Goal: Task Accomplishment & Management: Use online tool/utility

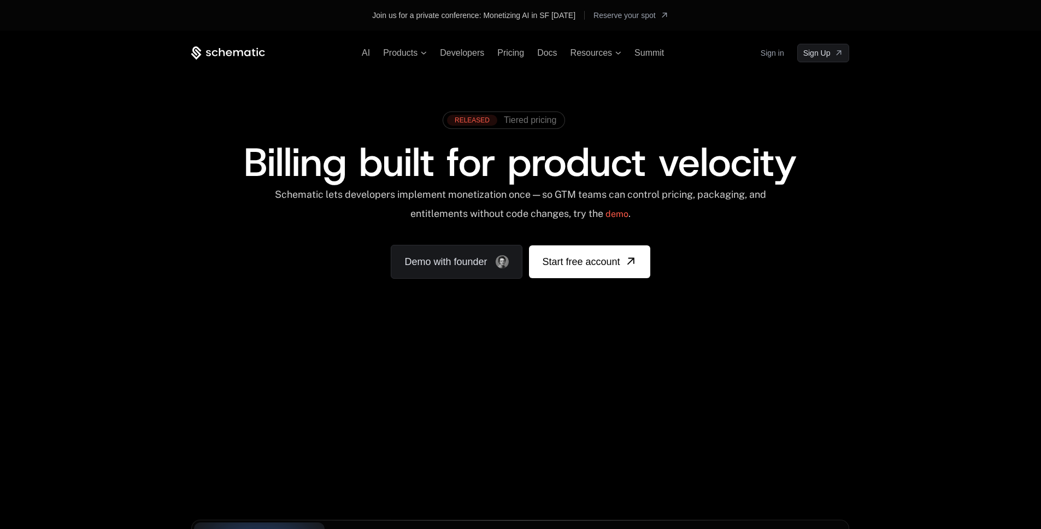
click at [780, 54] on link "Sign in" at bounding box center [773, 52] width 24 height 17
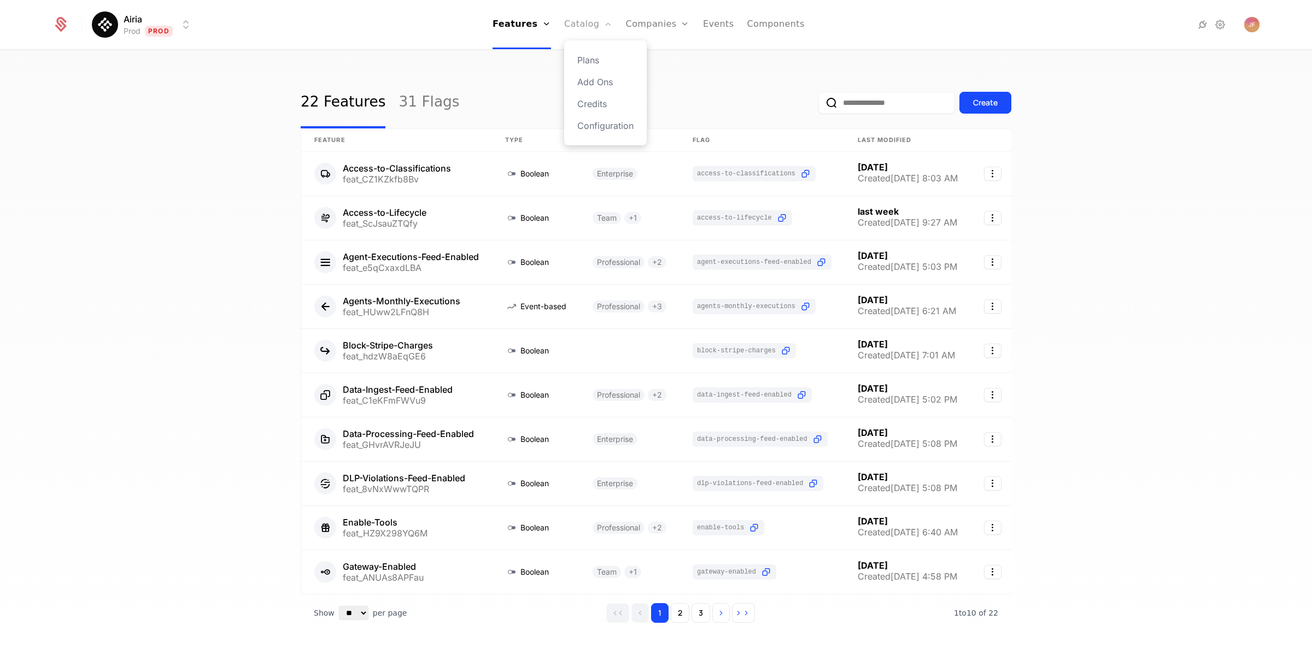
click at [579, 31] on link "Catalog" at bounding box center [588, 24] width 49 height 49
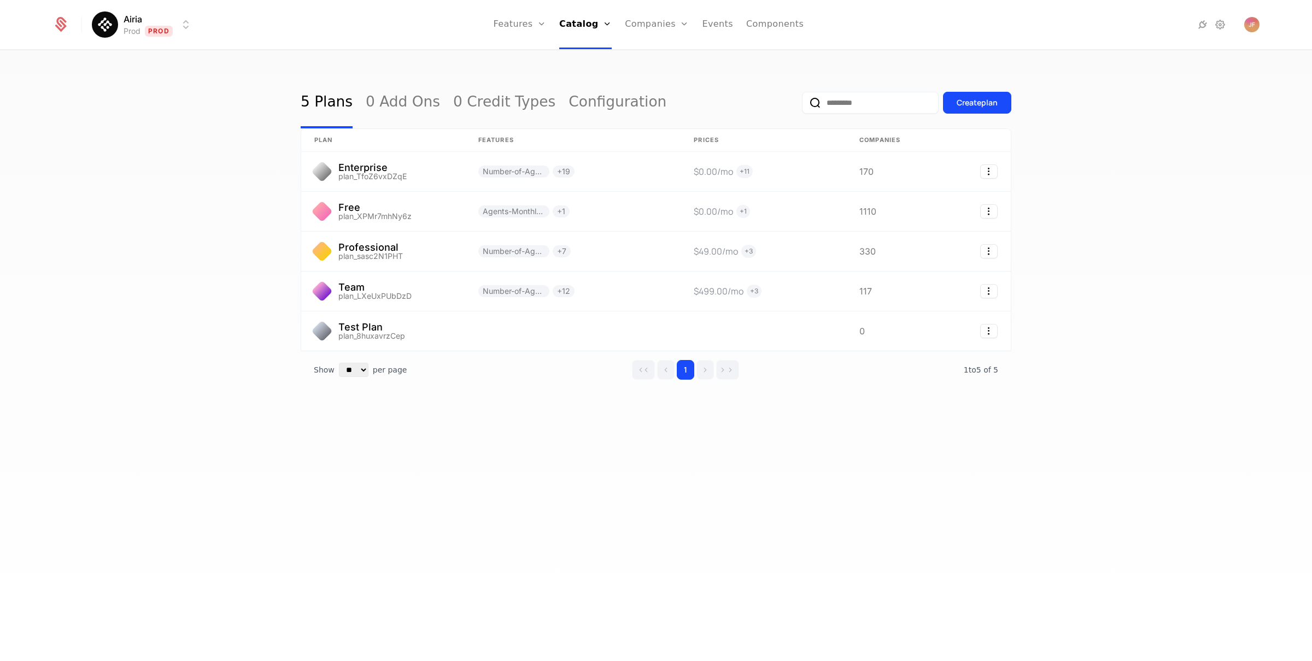
click at [732, 25] on ul "Features Features Flags Catalog Plans Add Ons Credits Configuration Companies C…" at bounding box center [649, 24] width 310 height 49
click at [720, 26] on link "Events" at bounding box center [717, 24] width 31 height 49
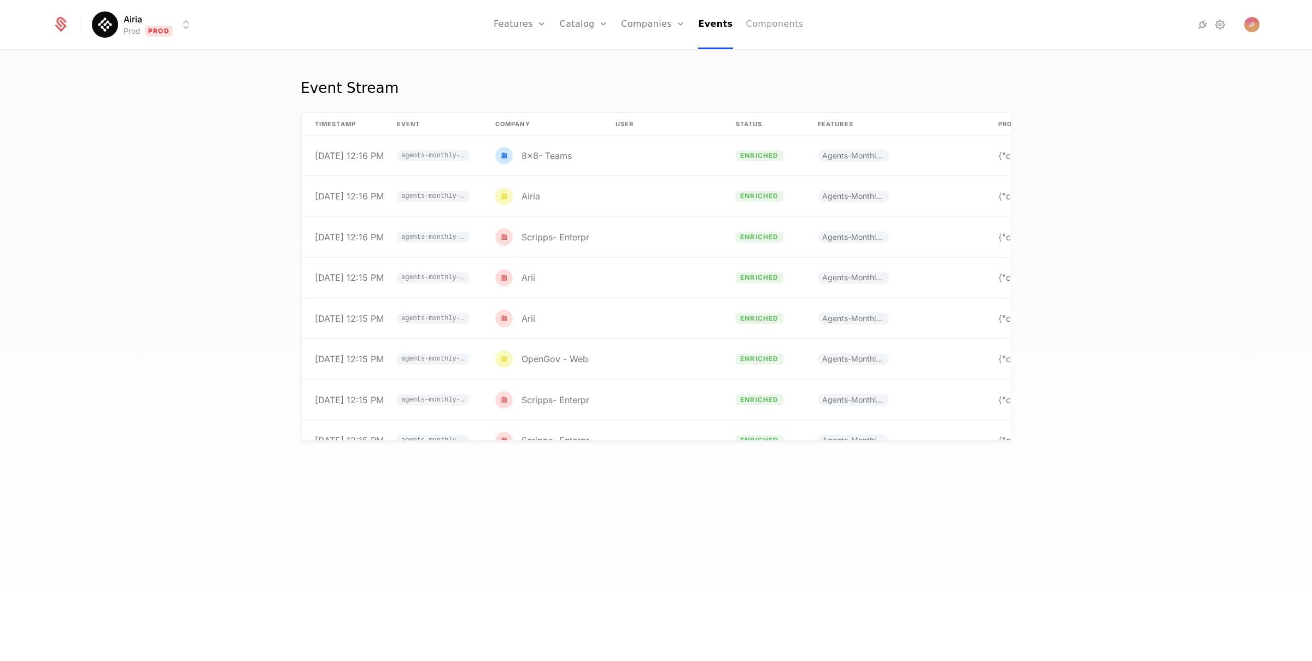
click at [777, 32] on link "Components" at bounding box center [774, 24] width 57 height 49
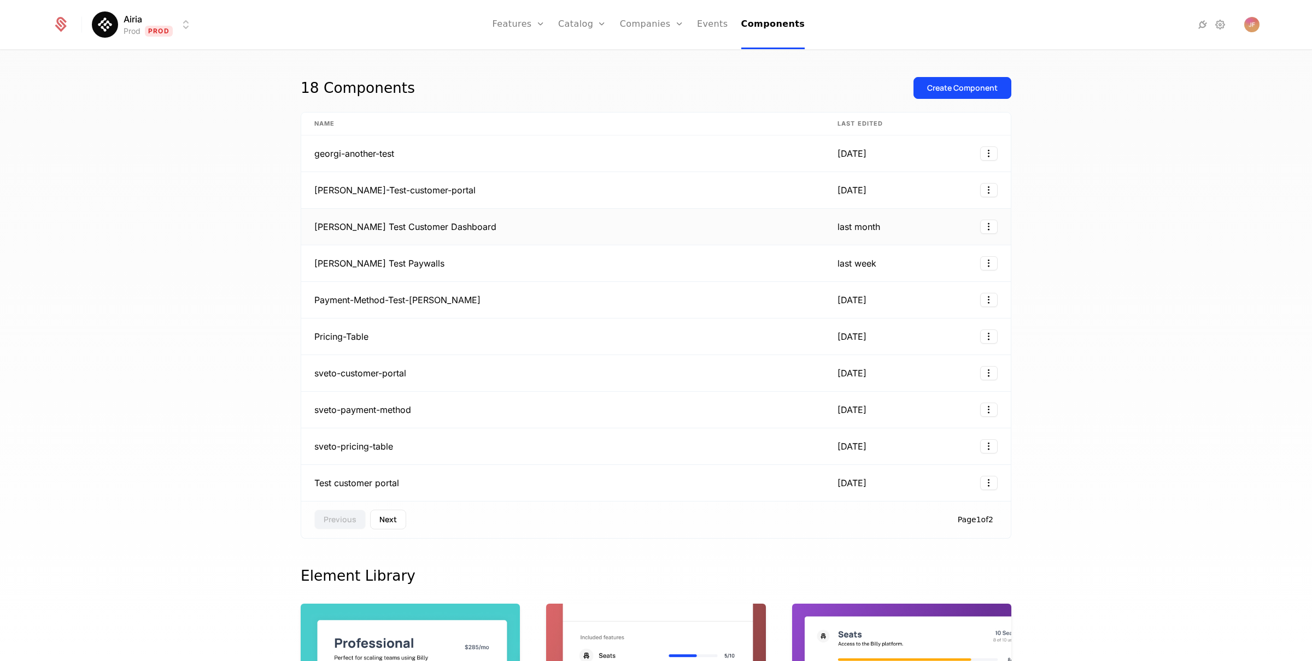
click at [419, 226] on td "Julia Test Customer Dashboard" at bounding box center [562, 227] width 523 height 37
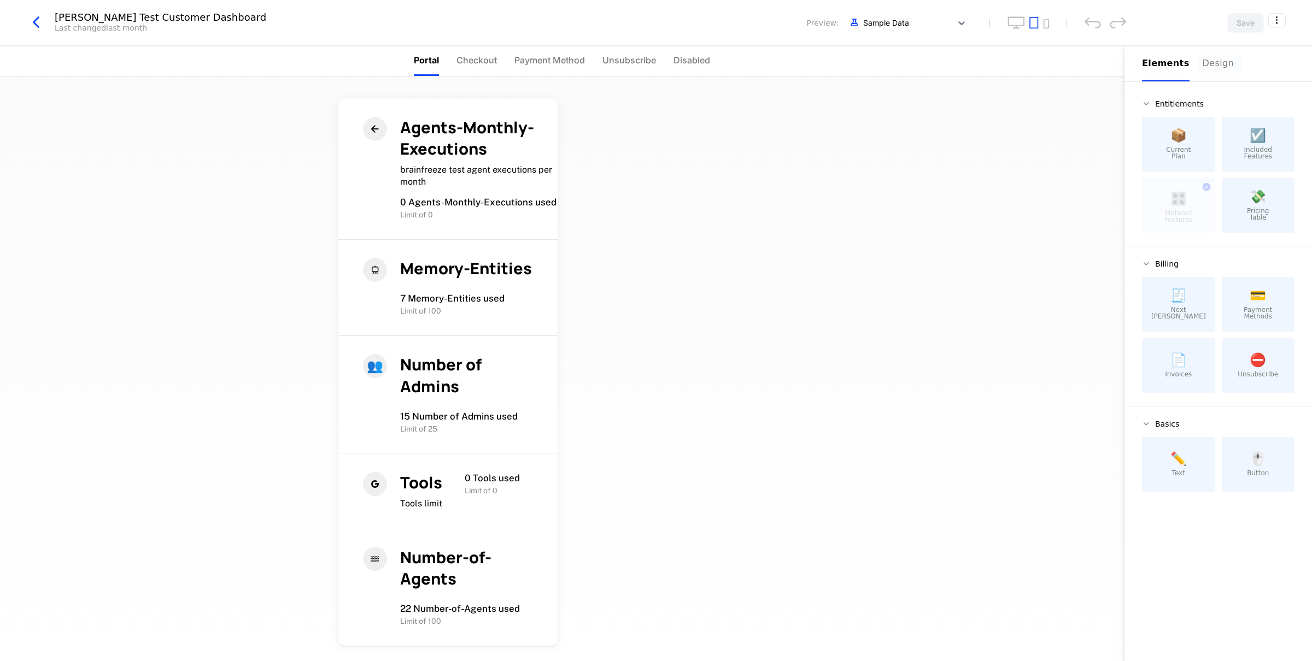
click at [1206, 57] on div "Design" at bounding box center [1220, 63] width 35 height 13
click at [1178, 68] on div "Elements" at bounding box center [1166, 63] width 48 height 13
click at [461, 59] on span "Checkout" at bounding box center [476, 60] width 40 height 13
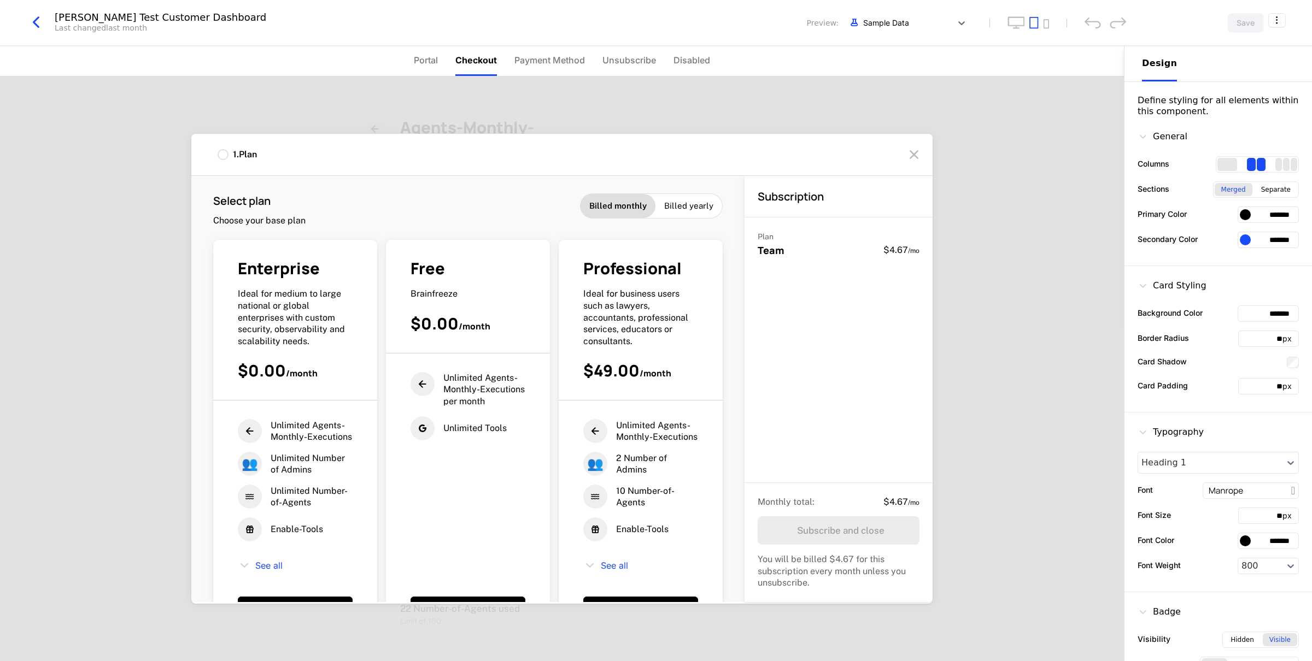
drag, startPoint x: 432, startPoint y: 58, endPoint x: 443, endPoint y: 54, distance: 11.6
click at [433, 58] on span "Portal" at bounding box center [426, 60] width 24 height 13
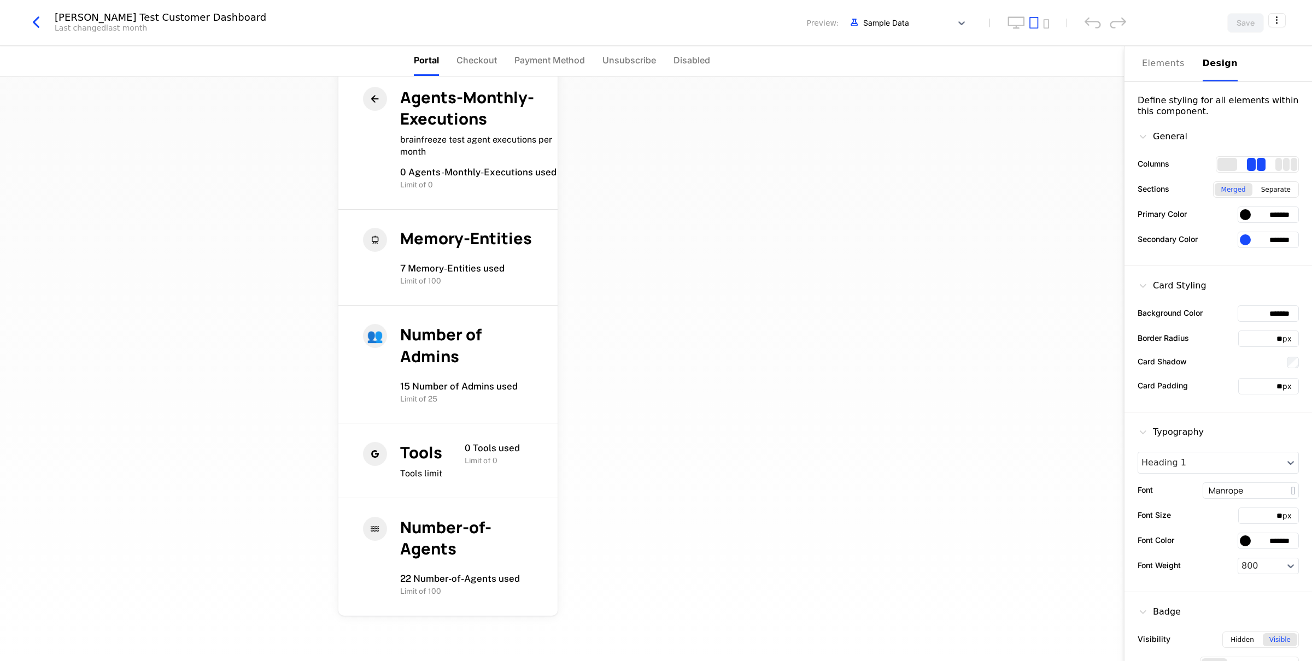
scroll to position [85, 0]
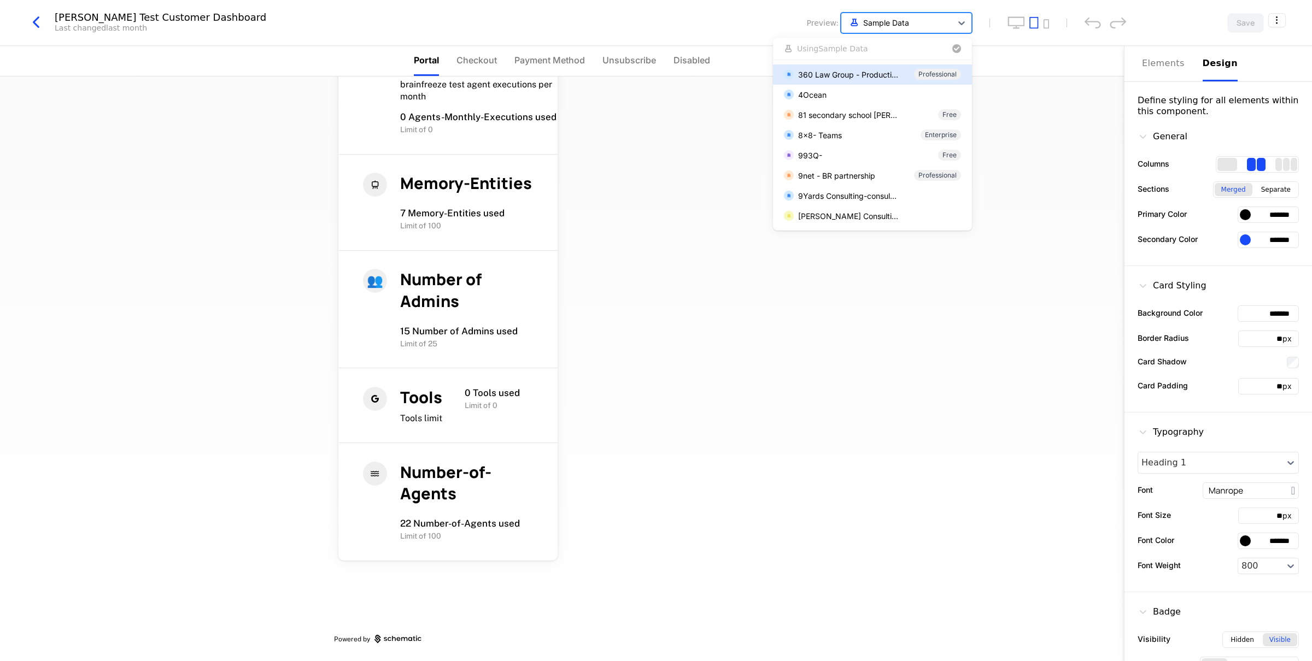
click at [950, 27] on div "Sample Data" at bounding box center [896, 23] width 110 height 18
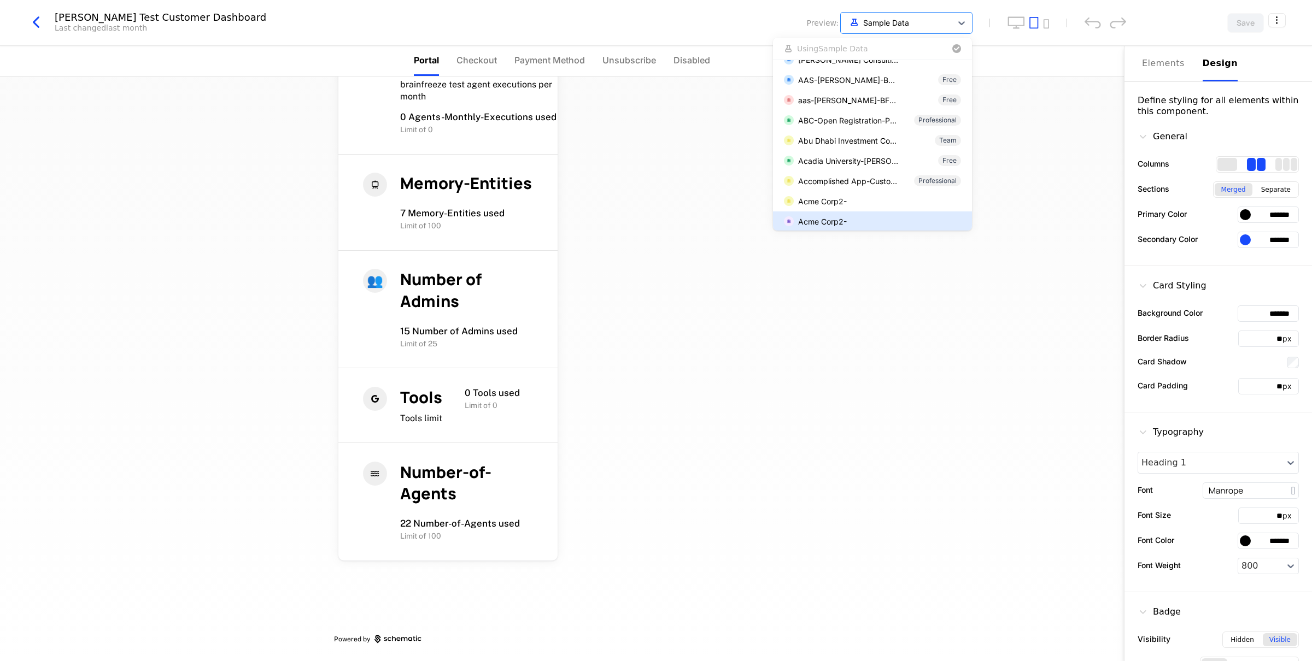
scroll to position [0, 0]
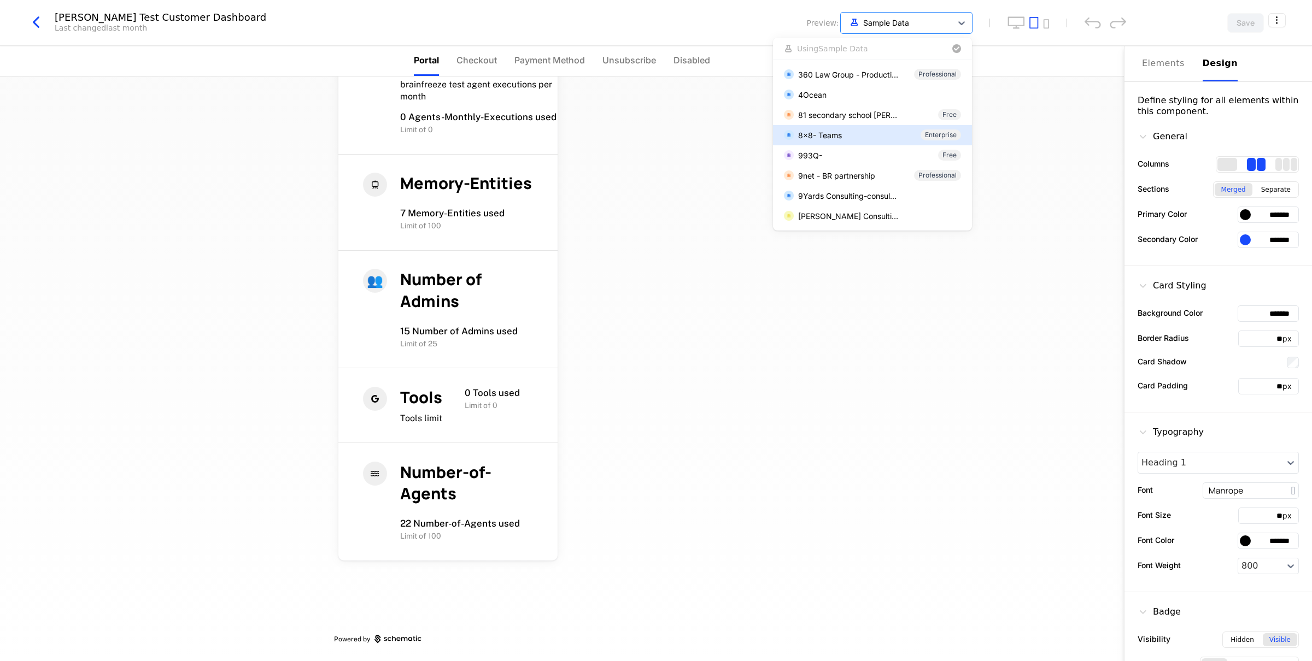
click at [838, 134] on div "8x8- Teams" at bounding box center [820, 135] width 44 height 11
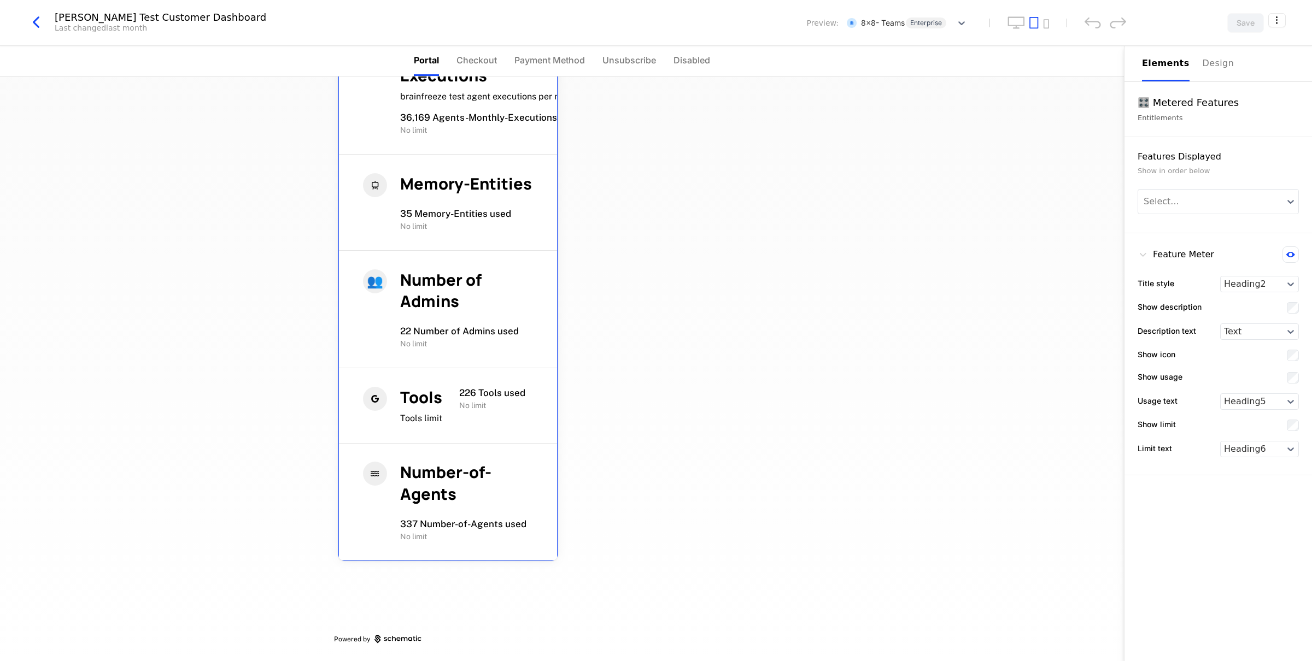
click at [441, 482] on span "Number-of-Agents" at bounding box center [445, 482] width 91 height 43
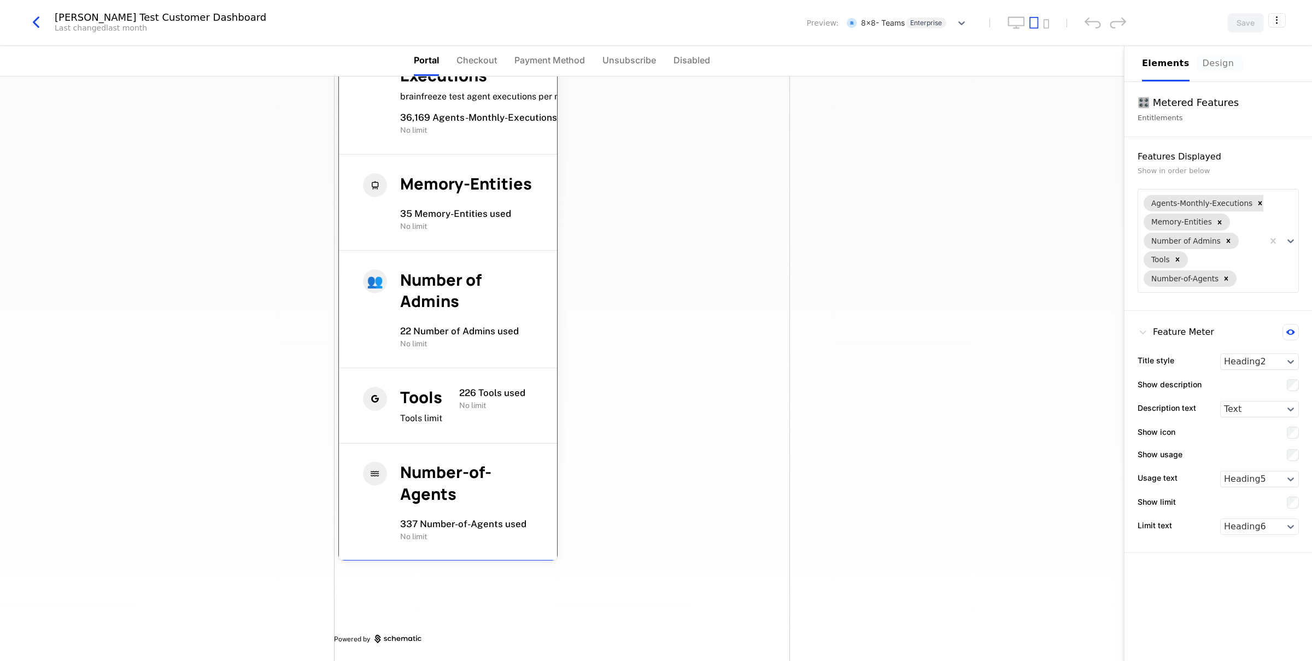
click at [1207, 55] on button "Design" at bounding box center [1220, 64] width 35 height 36
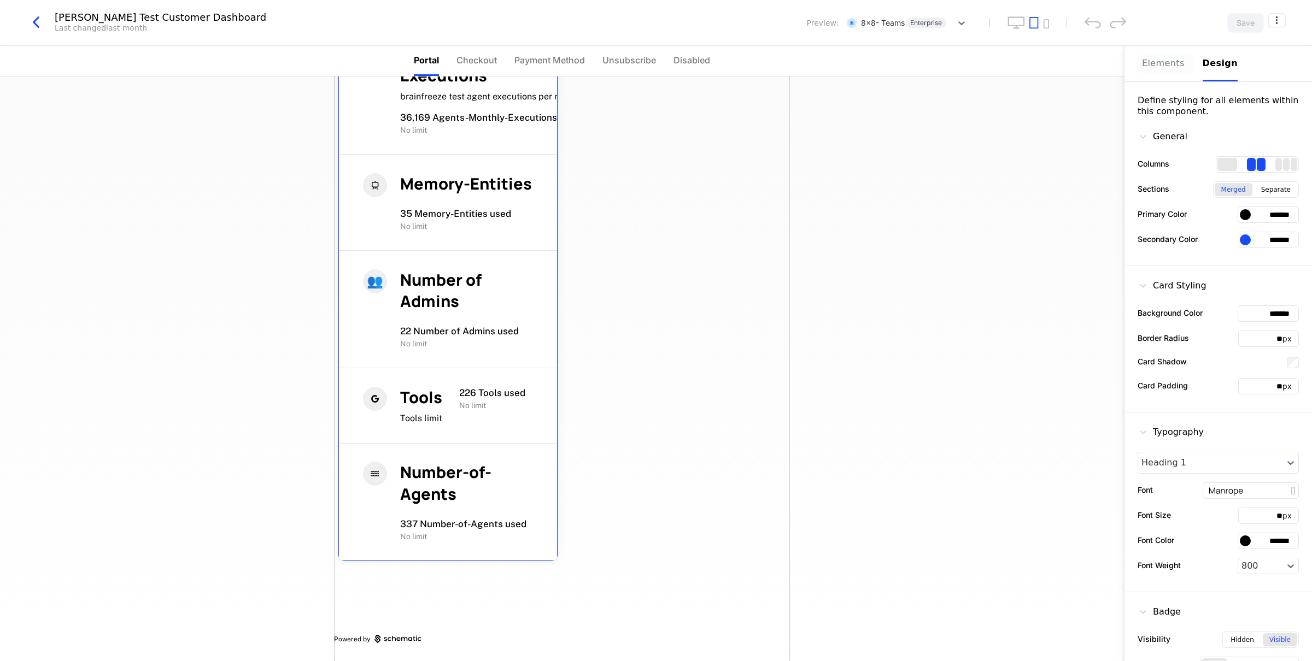
click at [1163, 57] on div "Elements" at bounding box center [1166, 63] width 48 height 13
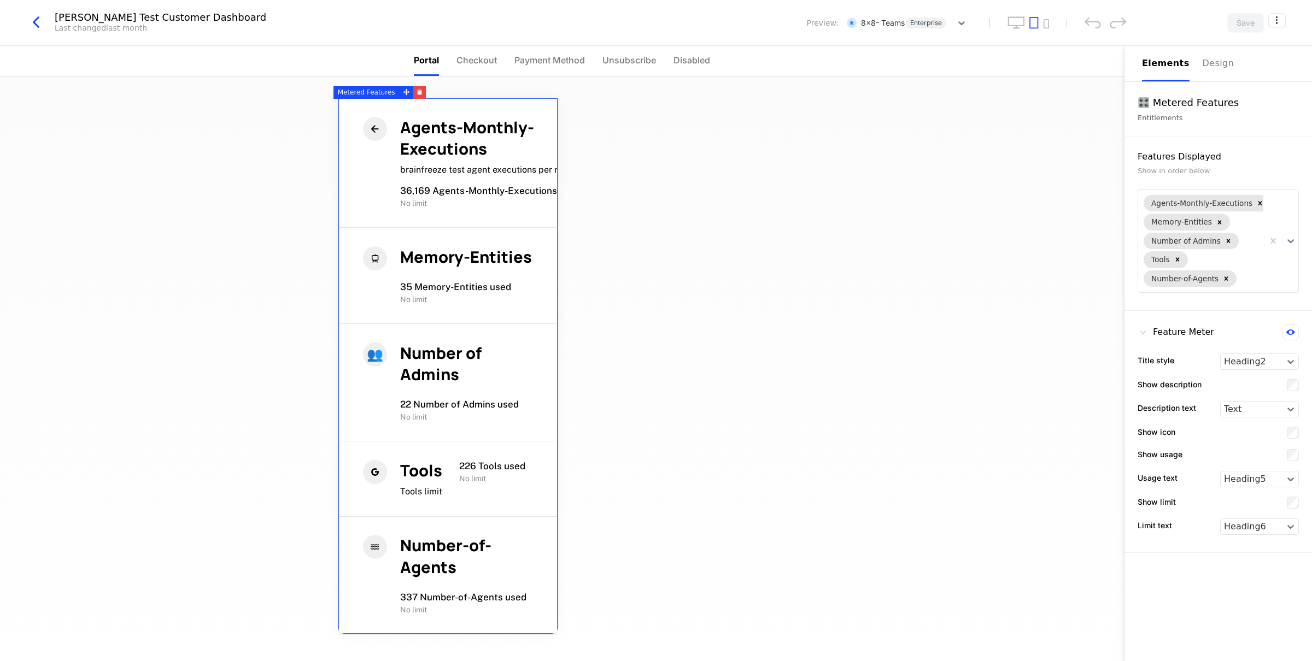
click at [39, 22] on icon "button" at bounding box center [36, 23] width 20 height 20
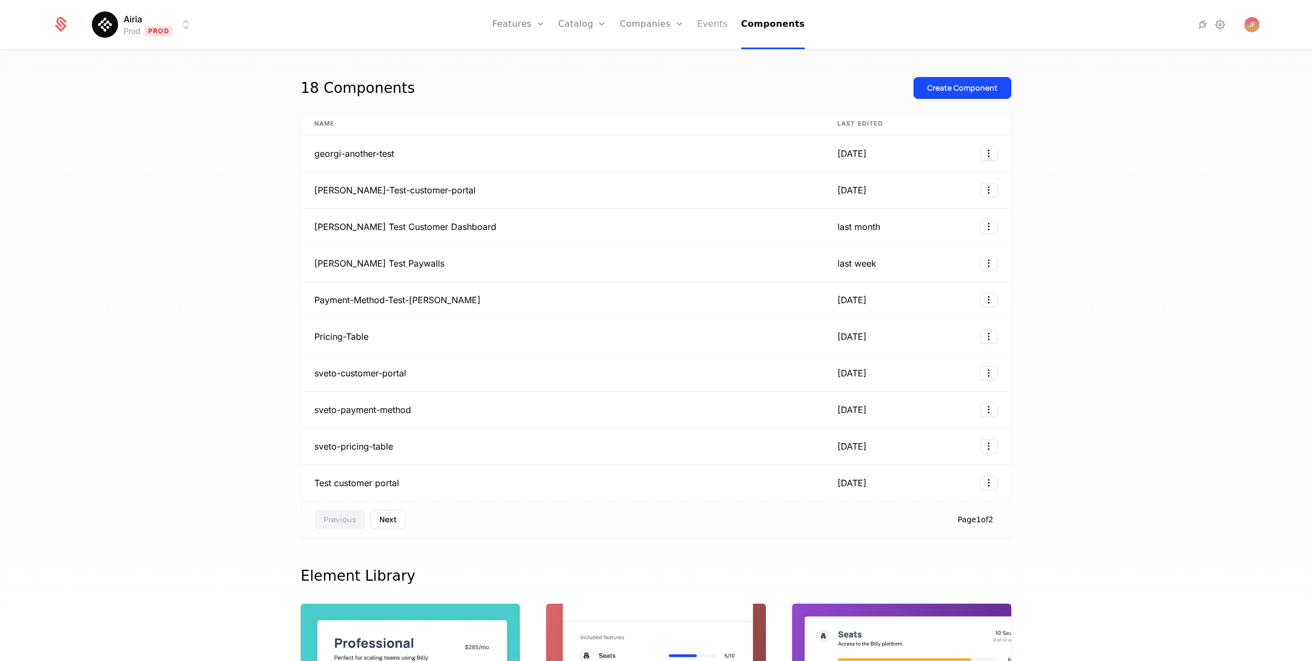
click at [714, 24] on link "Events" at bounding box center [712, 24] width 31 height 49
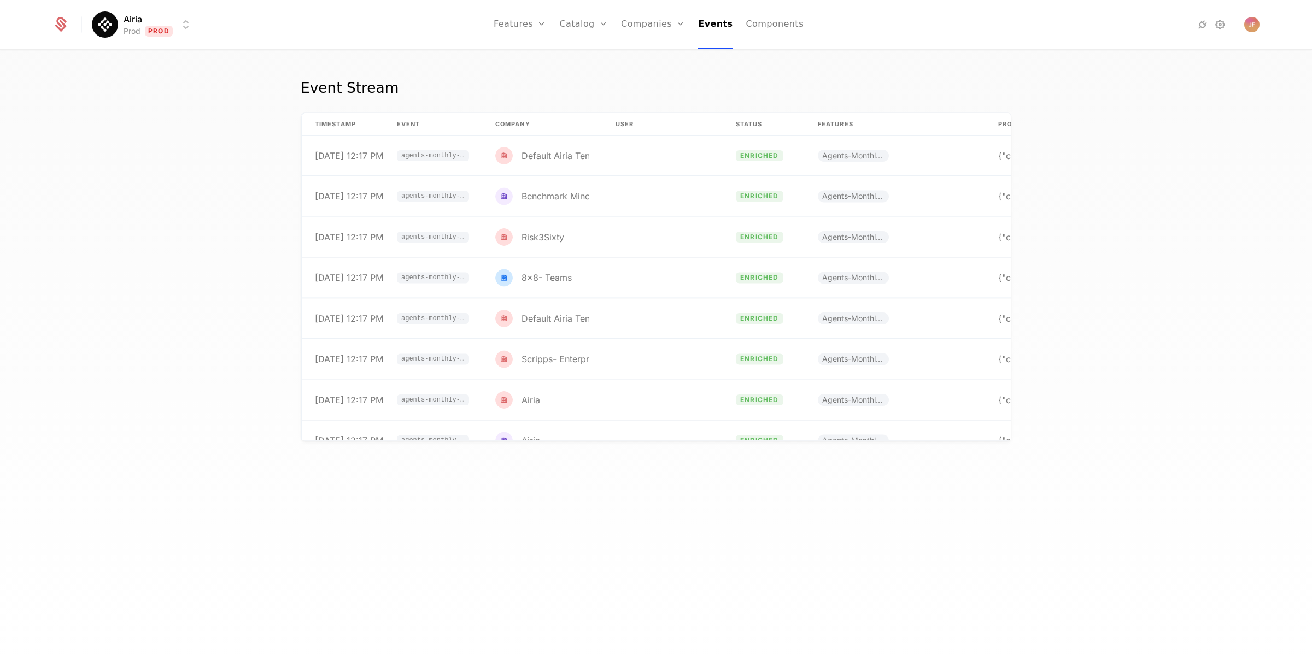
click at [413, 125] on th "Event" at bounding box center [433, 124] width 98 height 23
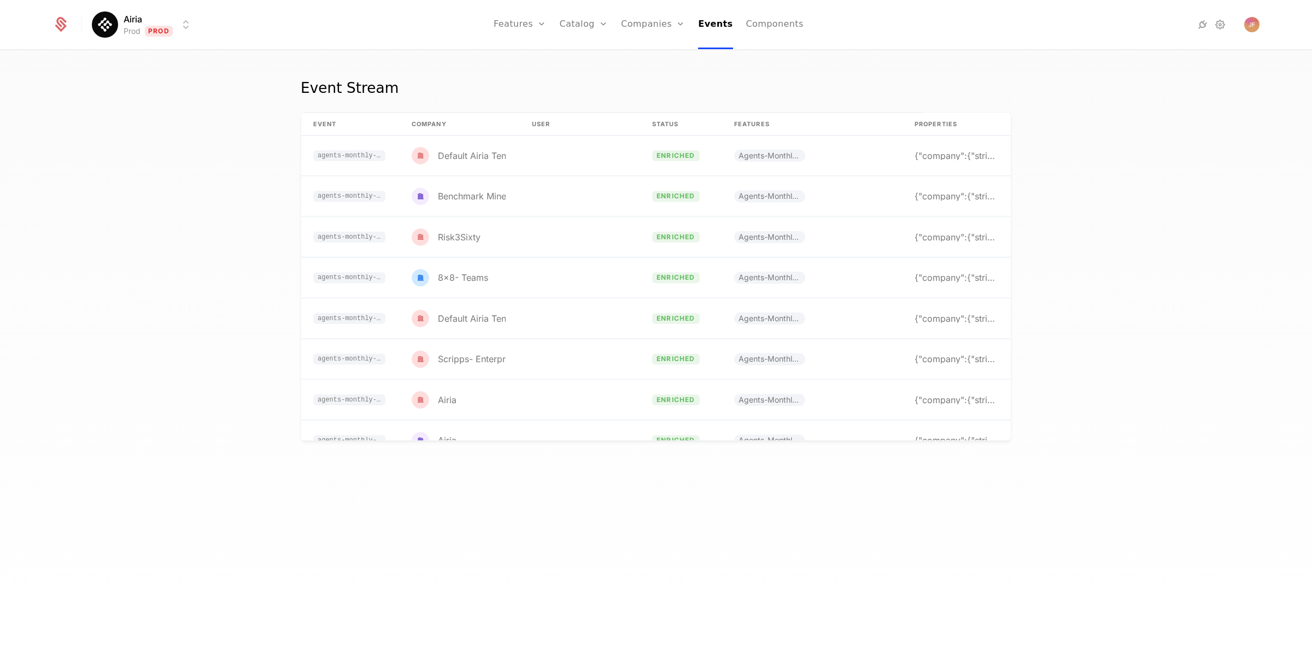
click at [67, 25] on icon at bounding box center [60, 24] width 15 height 15
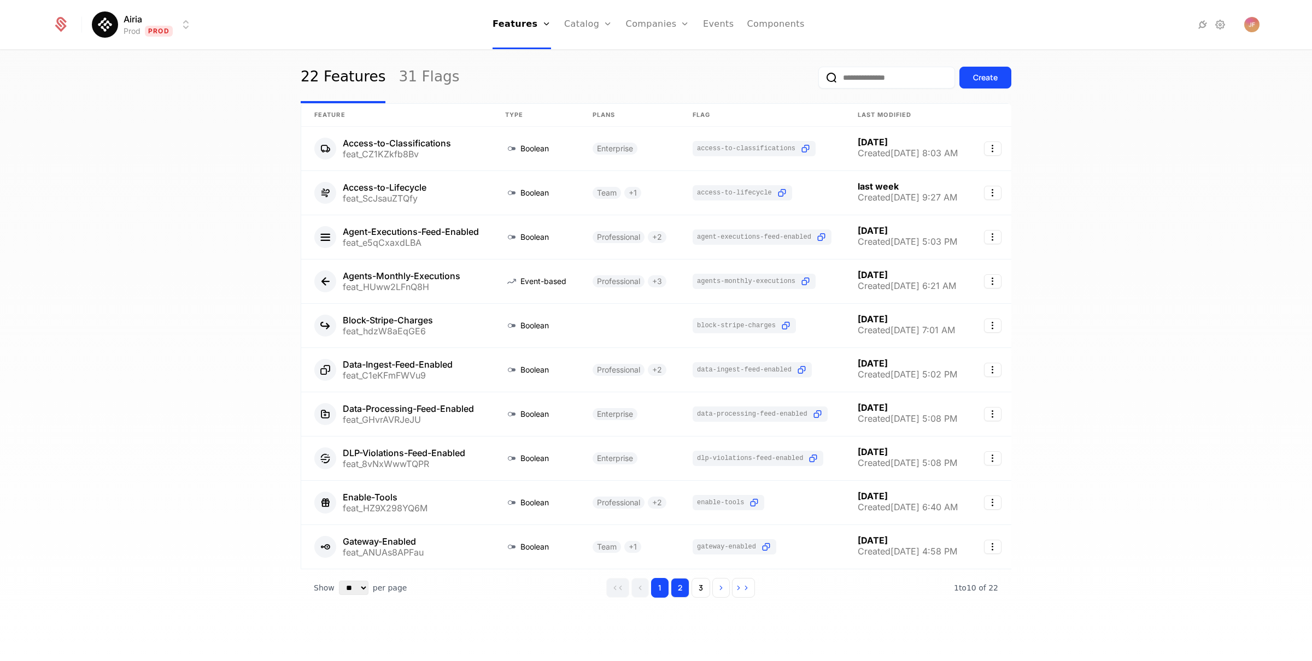
click at [677, 585] on button "2" at bounding box center [680, 588] width 19 height 20
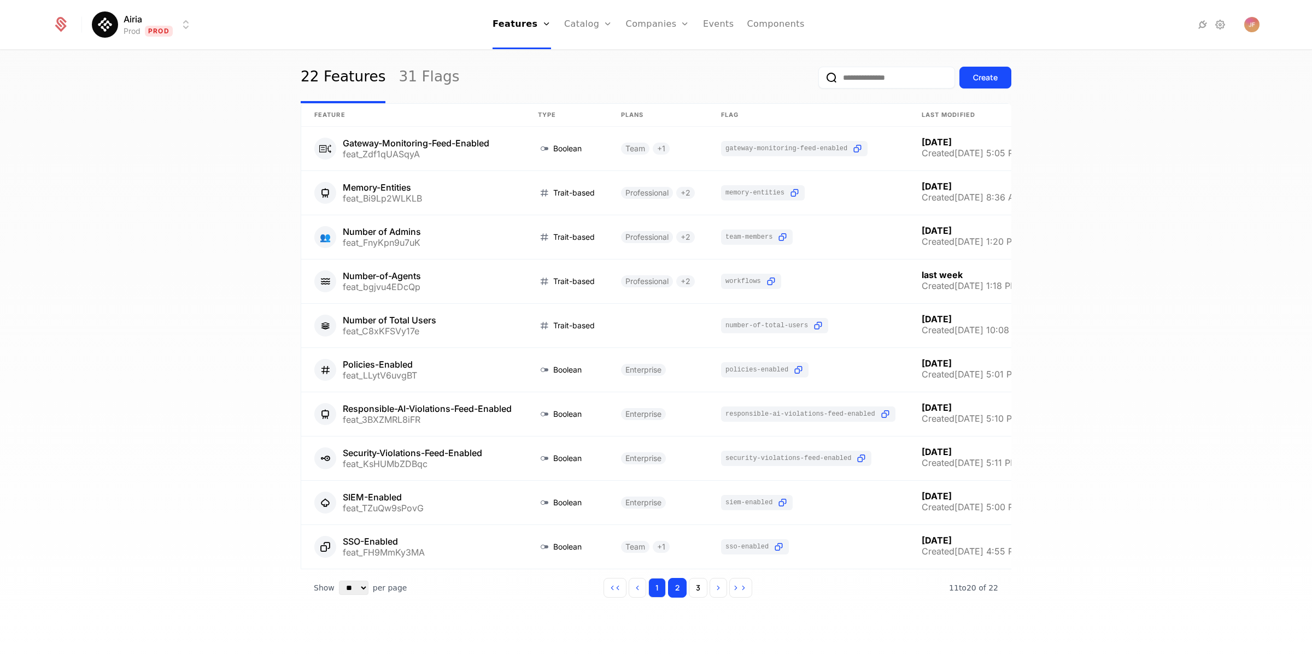
click at [660, 587] on button "1" at bounding box center [656, 588] width 17 height 20
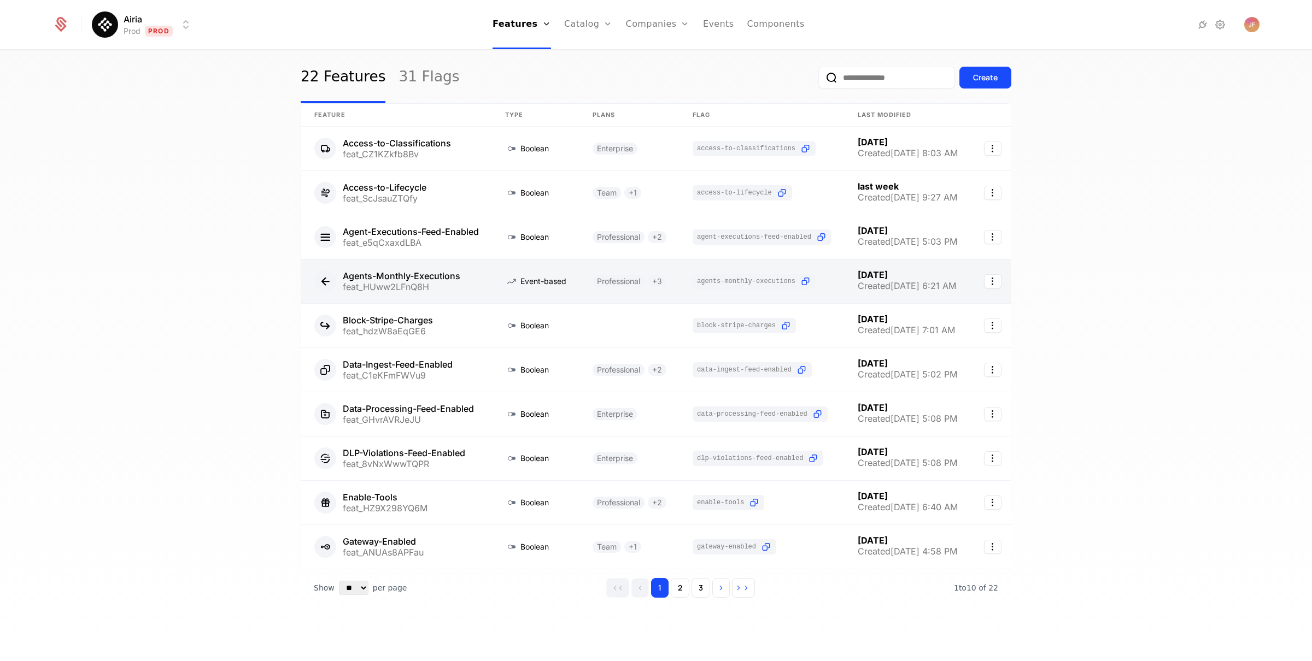
click at [417, 265] on link at bounding box center [396, 282] width 191 height 44
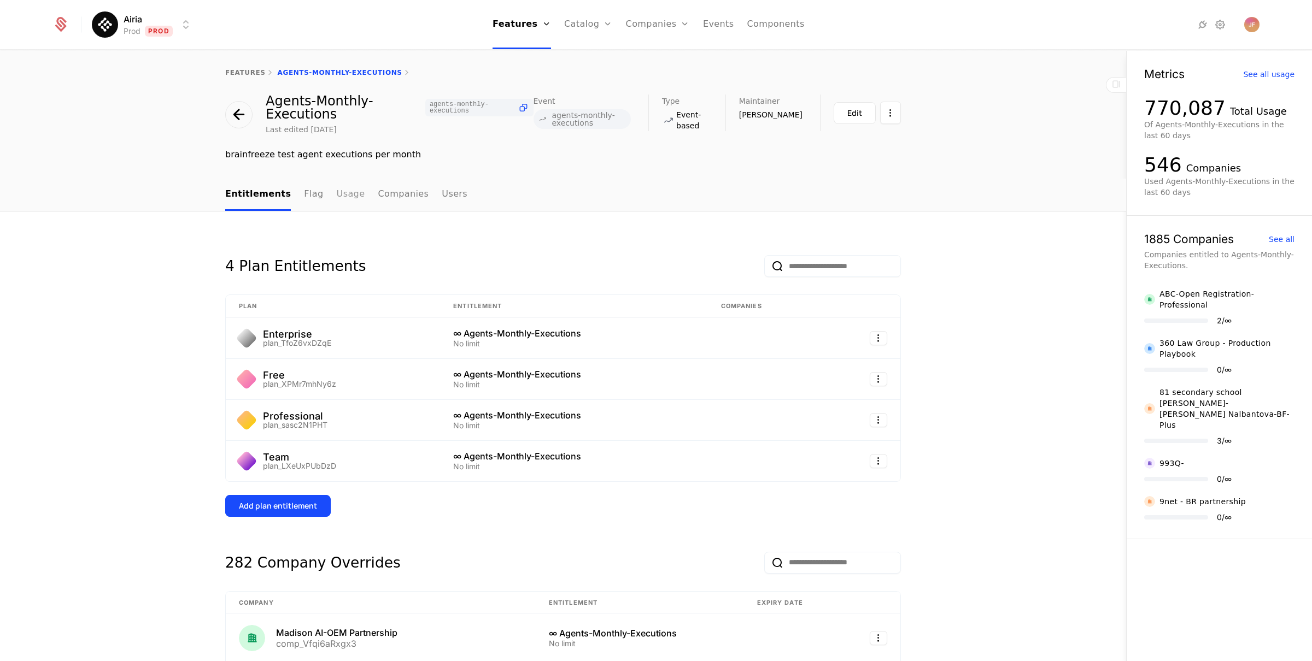
click at [337, 196] on link "Usage" at bounding box center [351, 195] width 28 height 32
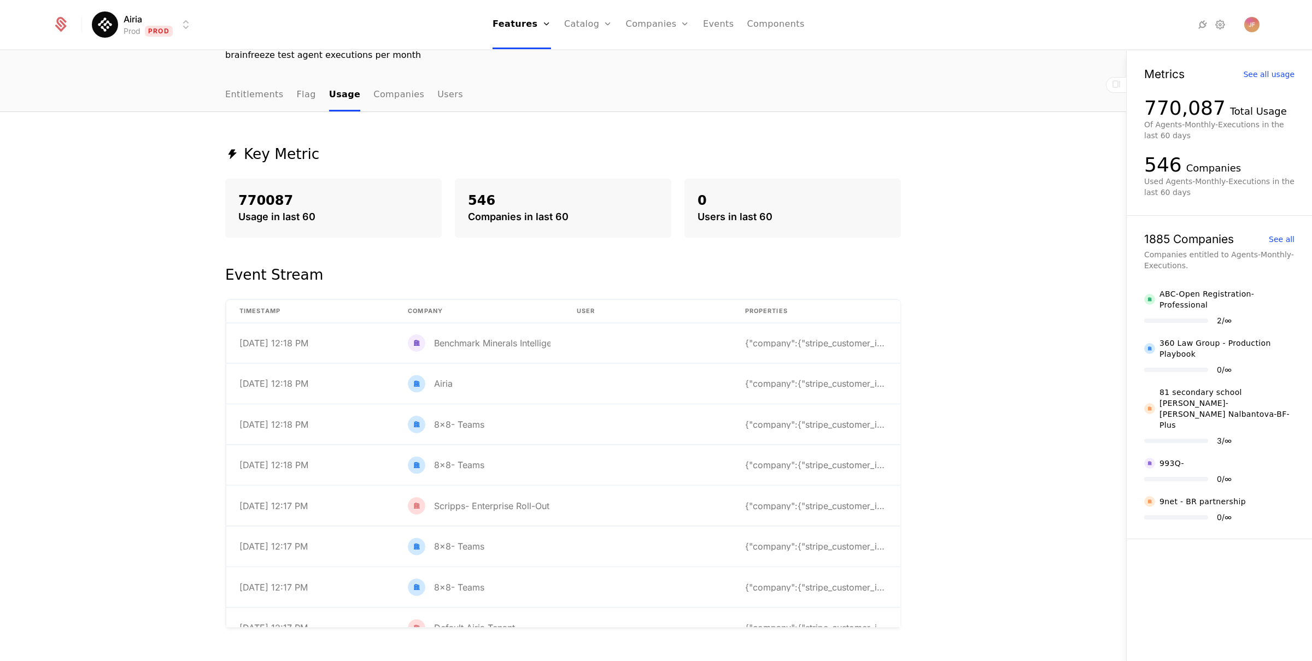
scroll to position [118, 0]
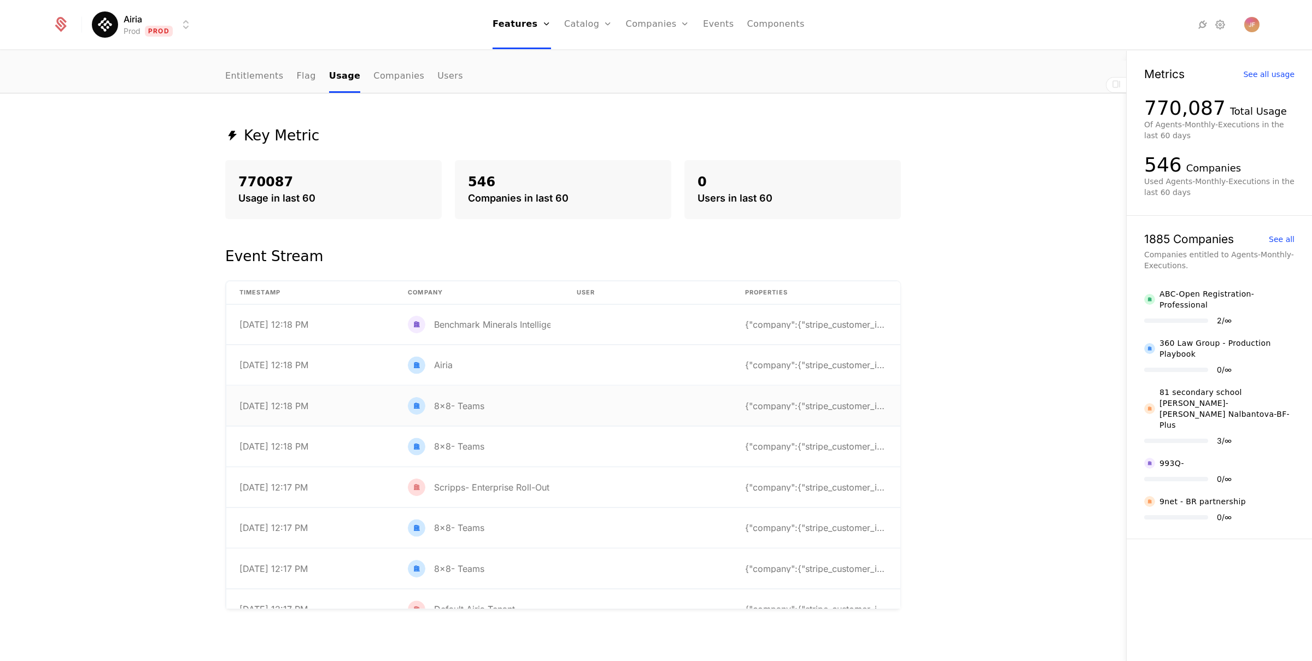
click at [354, 411] on td "8/21/25, 12:18 PM" at bounding box center [310, 406] width 168 height 40
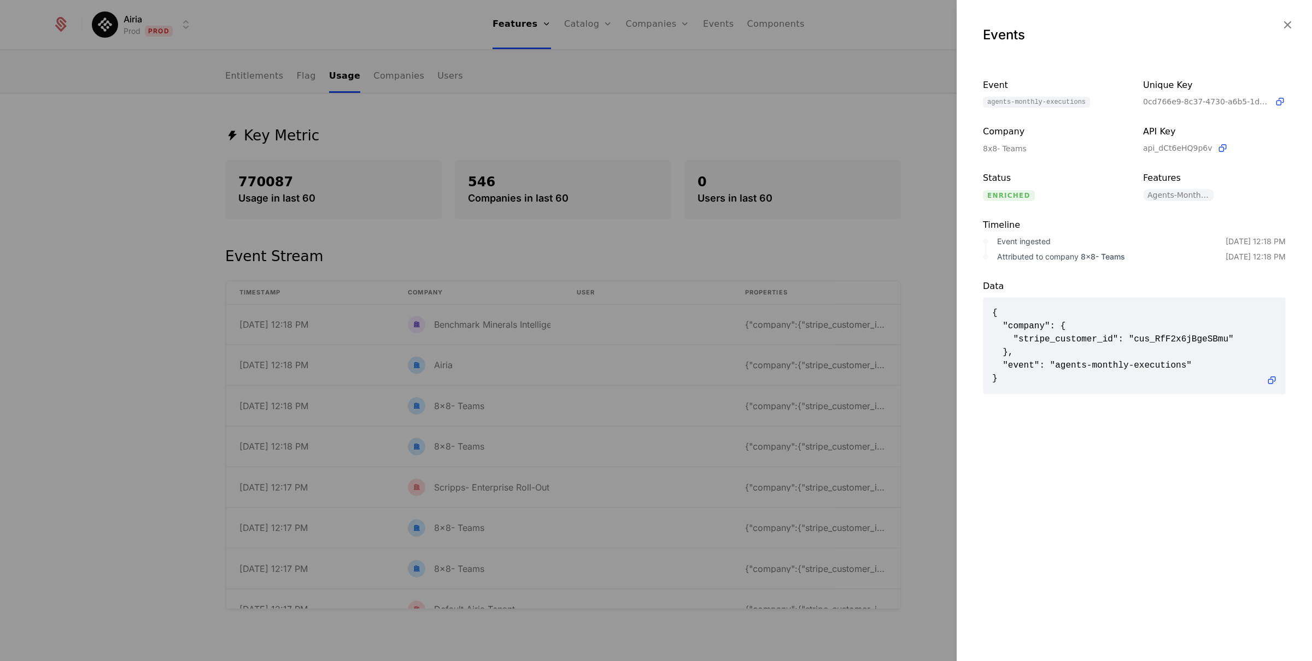
click at [942, 148] on div at bounding box center [656, 330] width 1312 height 661
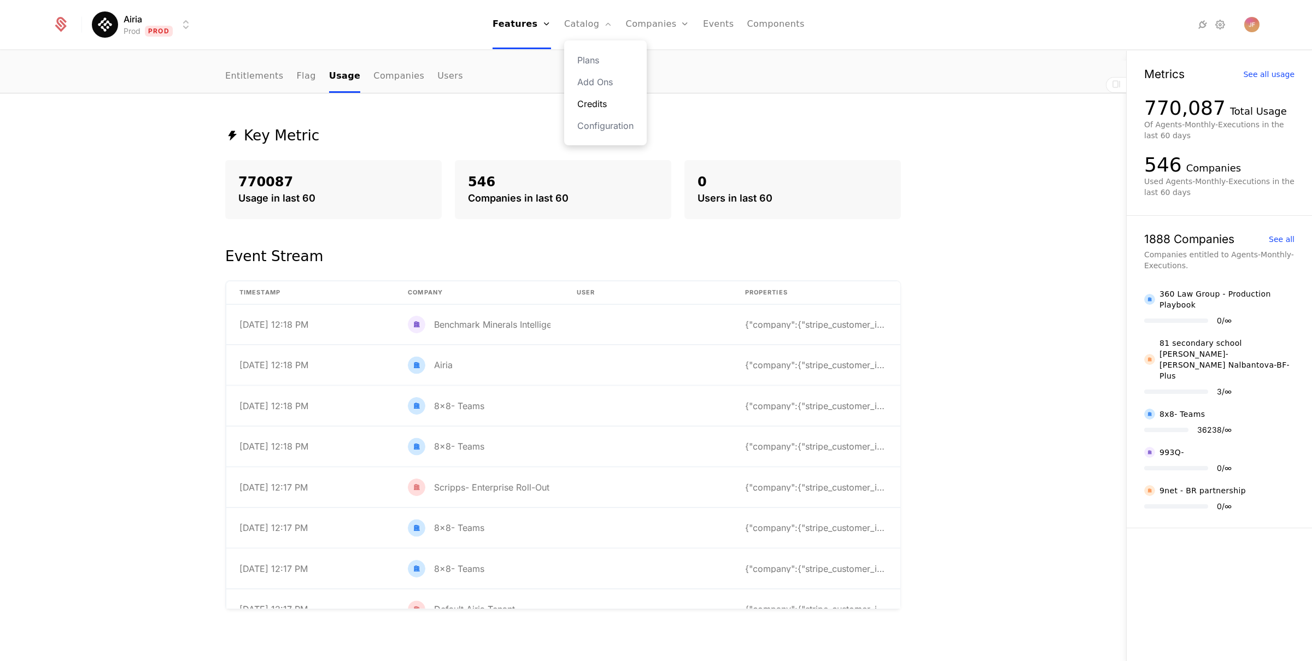
click at [597, 101] on link "Credits" at bounding box center [605, 103] width 56 height 13
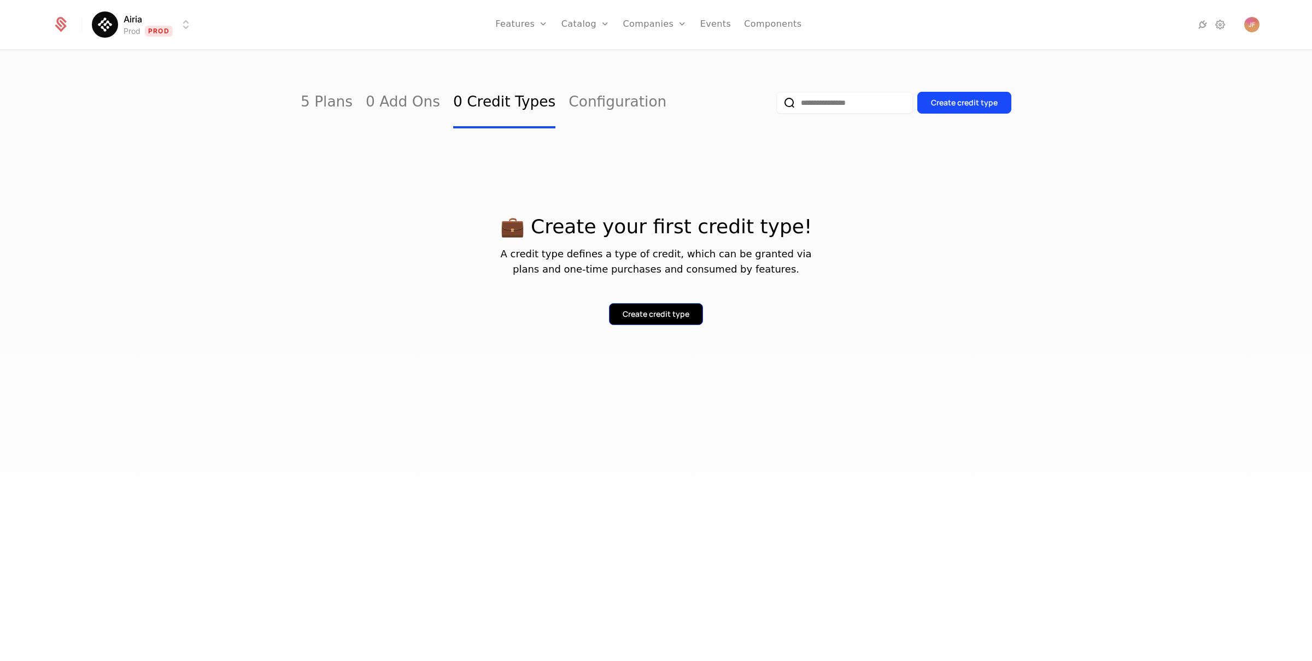
click at [687, 313] on div "Create credit type" at bounding box center [656, 314] width 67 height 11
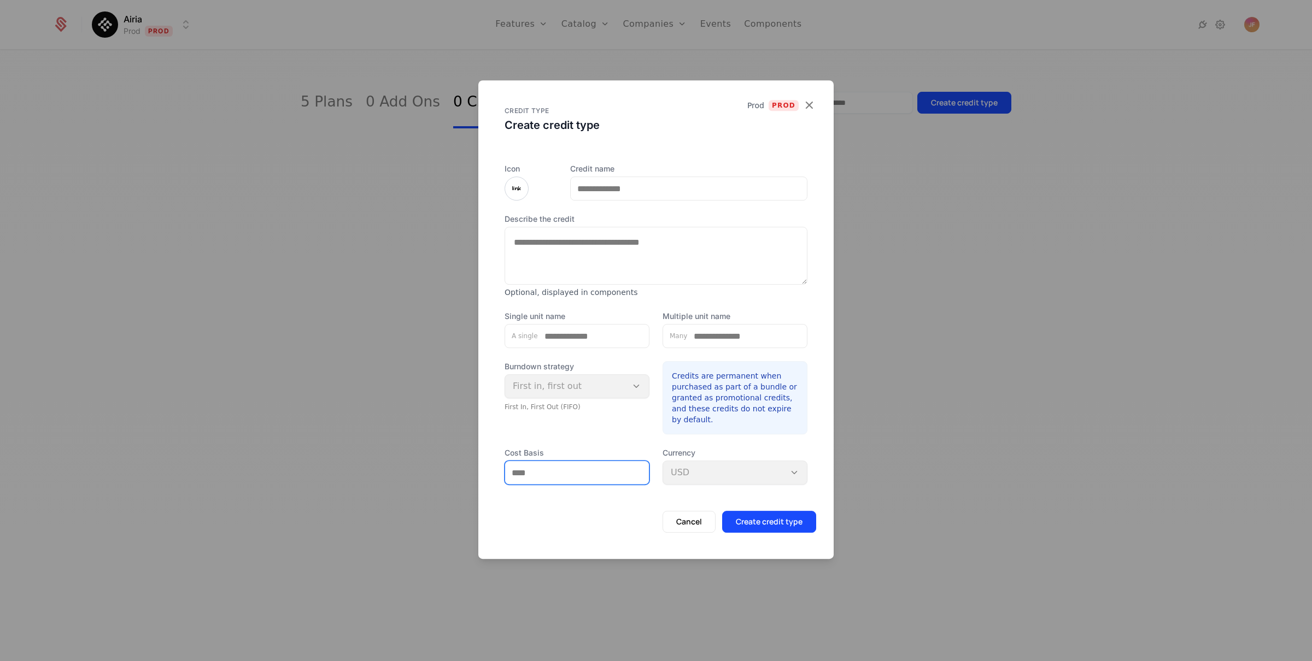
click at [604, 482] on input "Cost Basis" at bounding box center [577, 472] width 144 height 23
click at [587, 381] on div "Burndown strategy First in, first out First In, First Out (FIFO)" at bounding box center [577, 386] width 145 height 50
click at [573, 337] on input "Single unit name" at bounding box center [593, 336] width 111 height 23
click at [807, 107] on div "CREDIT TYPE Create credit type" at bounding box center [656, 129] width 303 height 44
